Goal: Information Seeking & Learning: Learn about a topic

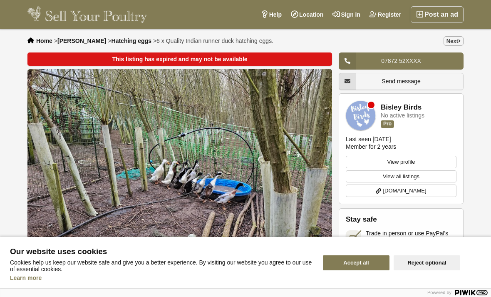
click at [44, 39] on span "Home" at bounding box center [44, 40] width 16 height 7
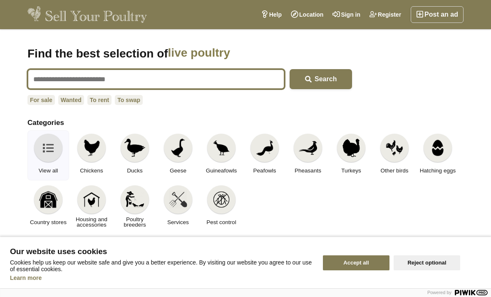
click at [154, 81] on input "text" at bounding box center [155, 79] width 257 height 20
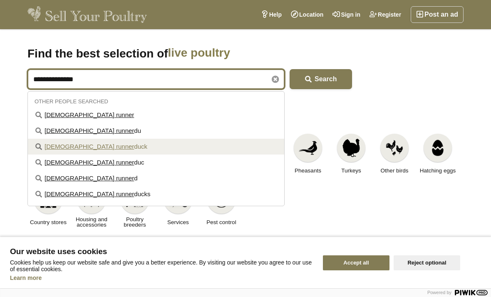
type input "**********"
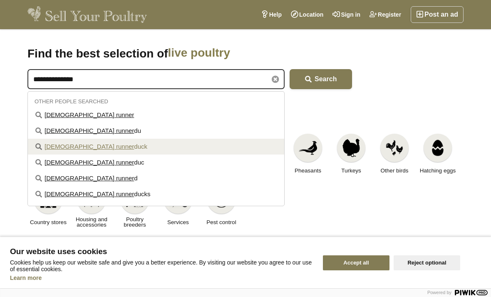
click at [86, 148] on link "indian runner duck" at bounding box center [156, 147] width 256 height 16
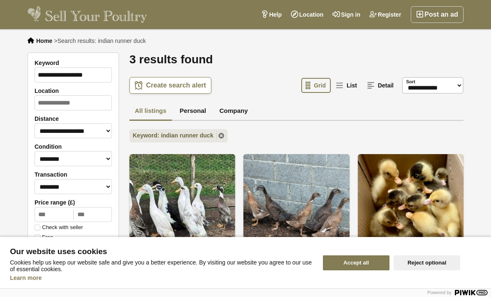
click at [368, 263] on button "Accept all" at bounding box center [356, 262] width 67 height 15
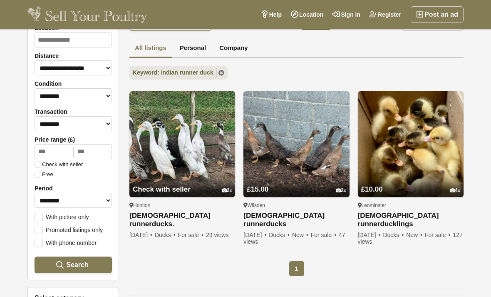
scroll to position [62, 0]
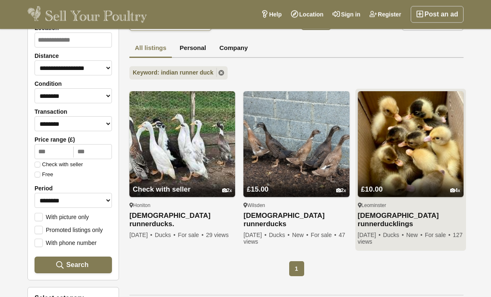
click at [380, 206] on div "Leominster" at bounding box center [411, 205] width 106 height 7
click at [428, 160] on img at bounding box center [411, 144] width 106 height 106
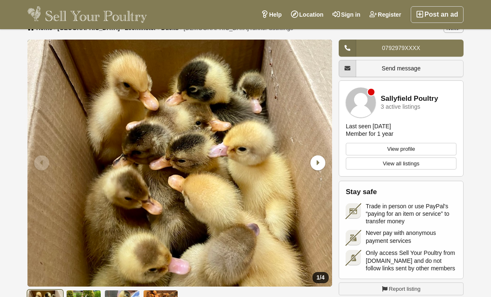
scroll to position [71, 0]
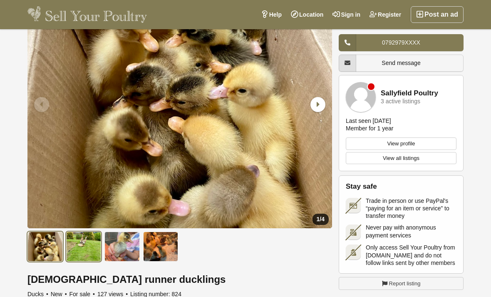
click at [90, 244] on img at bounding box center [83, 246] width 35 height 30
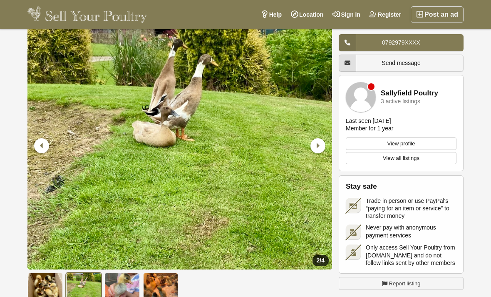
scroll to position [28, 0]
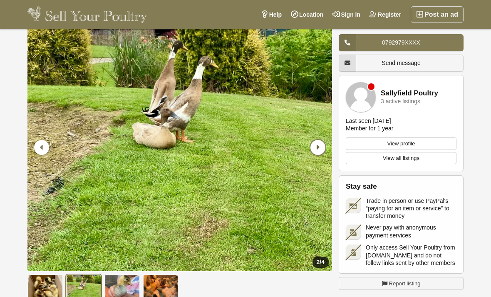
click at [320, 149] on icon "Next slide" at bounding box center [317, 147] width 15 height 15
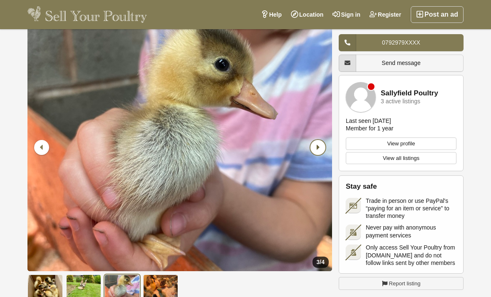
click at [323, 153] on icon "Next slide" at bounding box center [317, 147] width 15 height 15
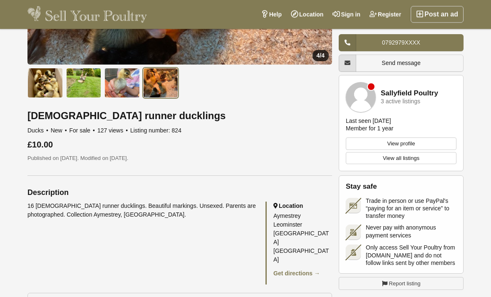
scroll to position [232, 0]
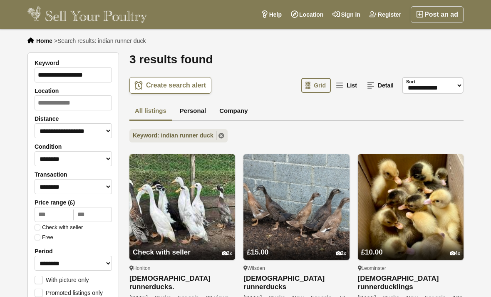
scroll to position [89, 0]
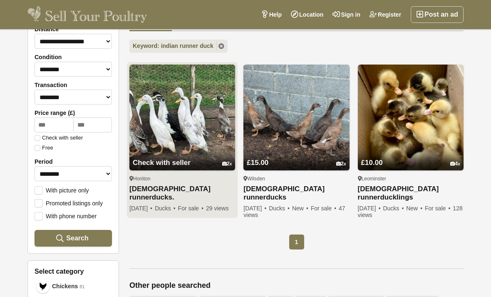
click at [194, 122] on img at bounding box center [182, 118] width 106 height 106
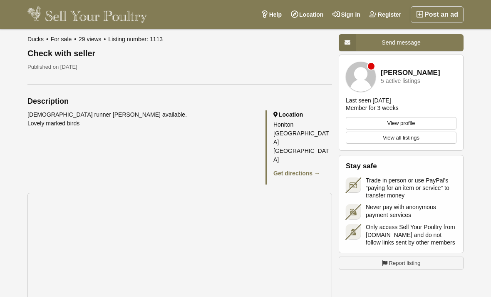
scroll to position [338, 0]
